Goal: Check status: Check status

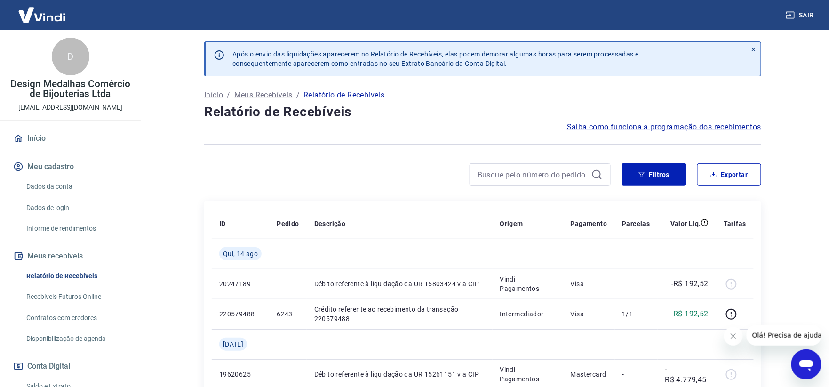
click at [375, 94] on p "Relatório de Recebíveis" at bounding box center [344, 94] width 81 height 11
click at [660, 174] on button "Filtros" at bounding box center [654, 174] width 64 height 23
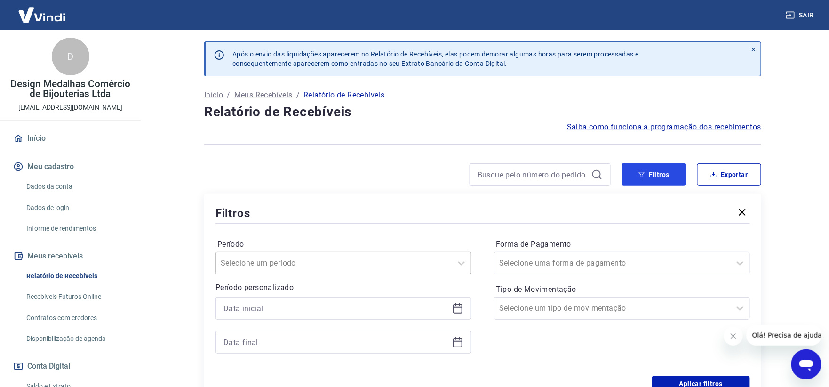
scroll to position [63, 0]
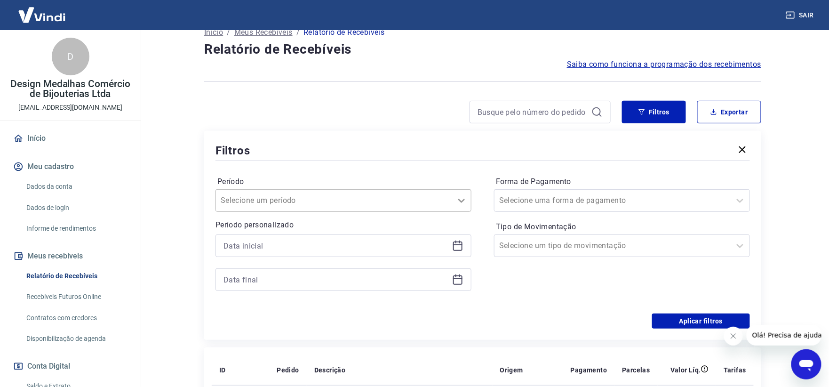
click at [464, 200] on icon at bounding box center [461, 200] width 11 height 11
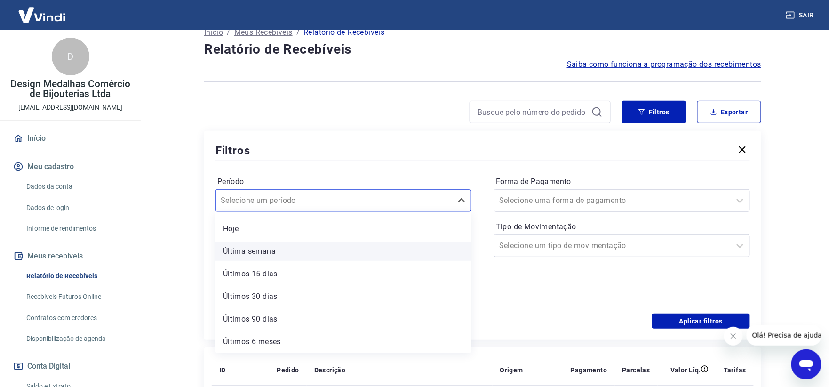
scroll to position [0, 0]
click at [349, 160] on hr at bounding box center [483, 160] width 535 height 0
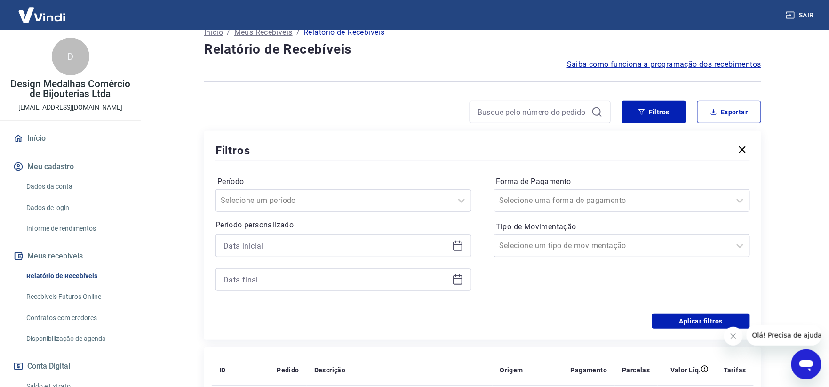
scroll to position [63, 0]
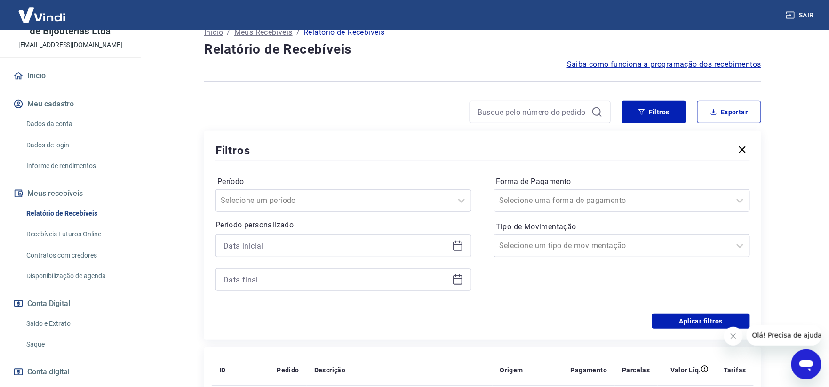
click at [86, 244] on link "Recebíveis Futuros Online" at bounding box center [76, 233] width 107 height 19
